Goal: Transaction & Acquisition: Purchase product/service

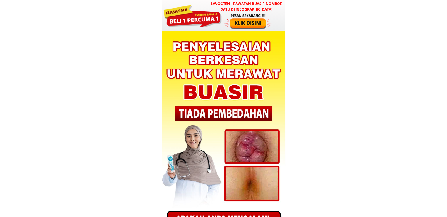
click at [217, 11] on h3 "LAVOGTEN - Rawatan Buasir Nombor Satu di [GEOGRAPHIC_DATA]" at bounding box center [246, 6] width 77 height 11
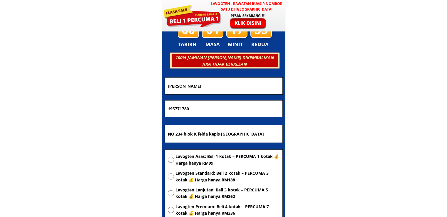
scroll to position [1670, 0]
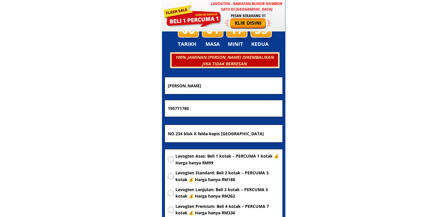
click at [229, 132] on input "NO 234 blok K felda kepis [GEOGRAPHIC_DATA]" at bounding box center [223, 134] width 115 height 18
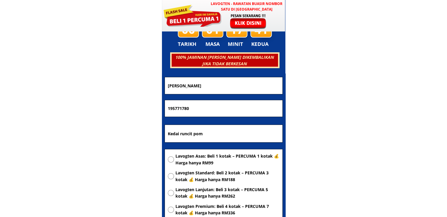
type input "Kedai runcit pom"
drag, startPoint x: 228, startPoint y: 84, endPoint x: 100, endPoint y: 85, distance: 128.4
paste input "Yusnadi"
type input "Yusnadi"
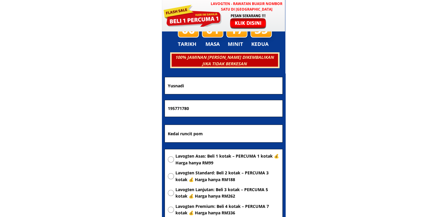
drag, startPoint x: 211, startPoint y: 107, endPoint x: 107, endPoint y: 105, distance: 104.0
paste input "0176904002"
type input "0176904002"
click at [212, 162] on span "Lavogten Asas: Beli 1 kotak – PERCUMA 1 kotak 💰 Harga hanya RM99" at bounding box center [227, 159] width 104 height 13
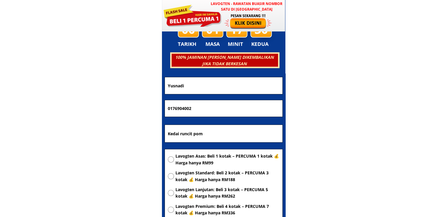
radio input "true"
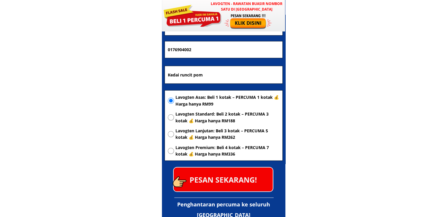
click at [237, 181] on p "PESAN SEKARANG!" at bounding box center [223, 179] width 99 height 24
